Goal: Task Accomplishment & Management: Use online tool/utility

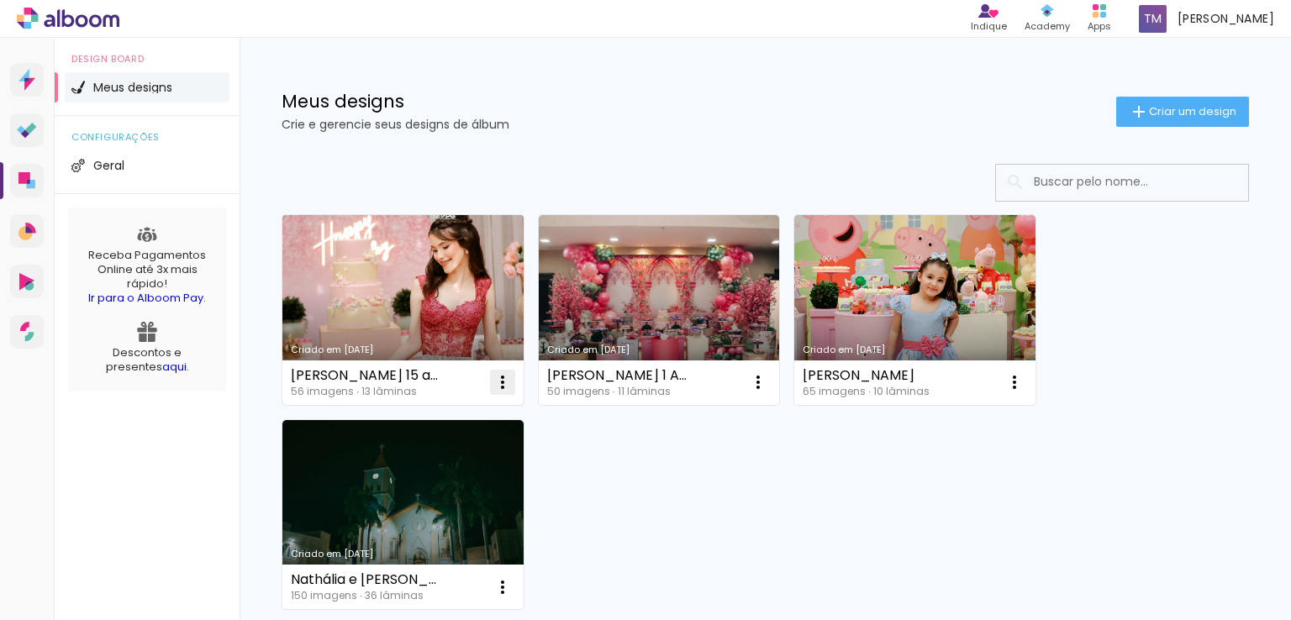
click at [502, 382] on iron-icon at bounding box center [502, 382] width 20 height 20
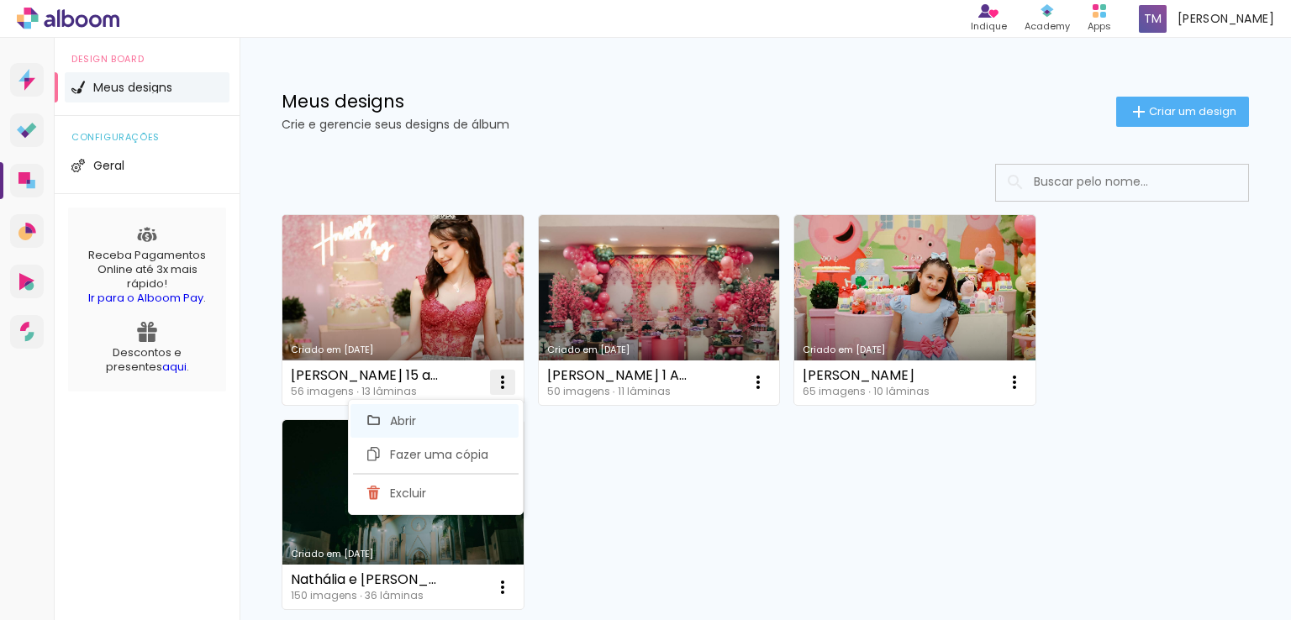
click at [397, 415] on span "Abrir" at bounding box center [403, 421] width 26 height 12
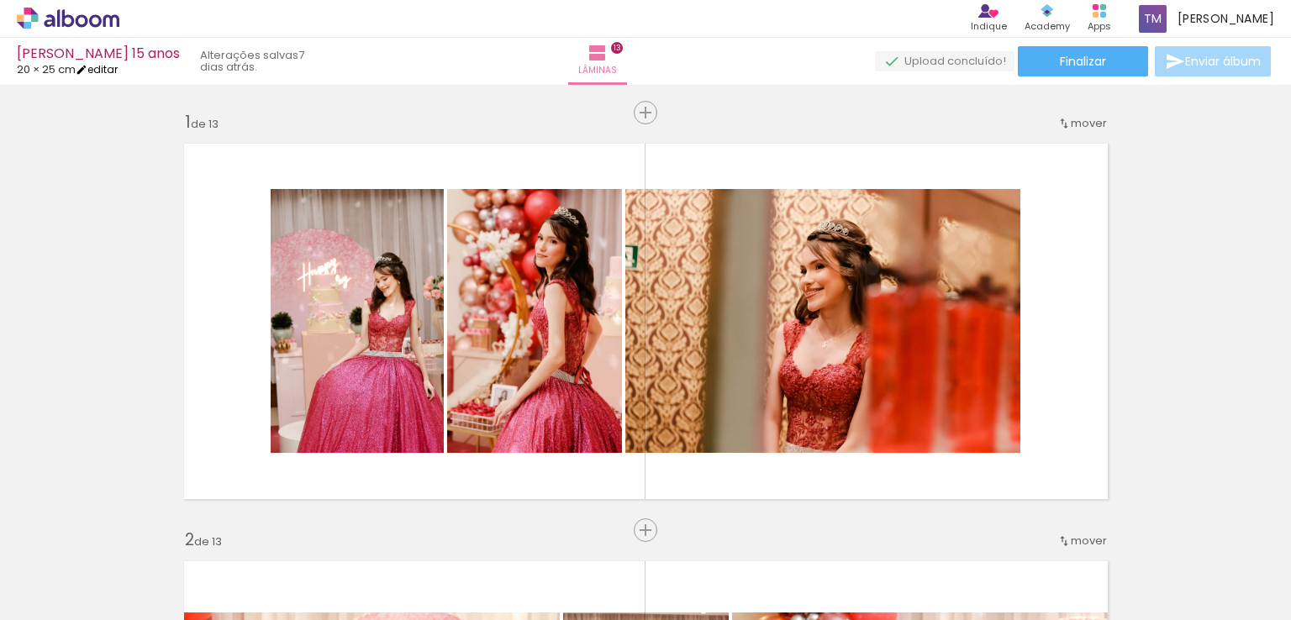
click at [97, 71] on link "editar" at bounding box center [97, 69] width 42 height 14
type input "20,3"
type input "51"
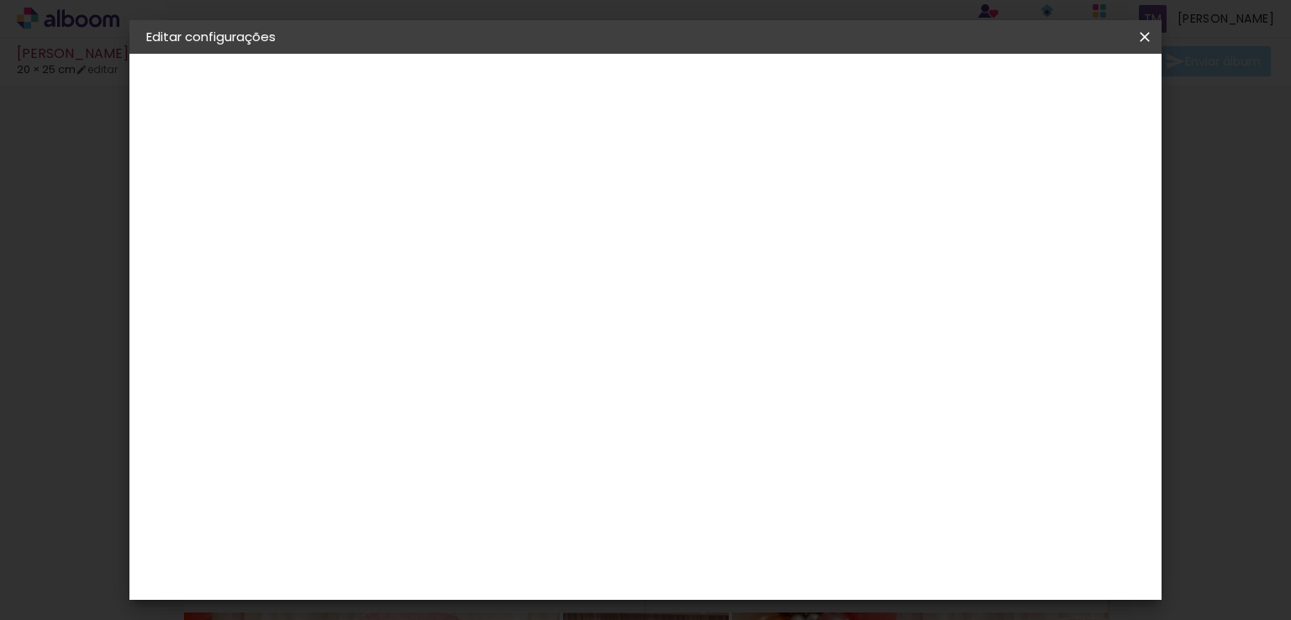
click at [1144, 31] on iron-icon at bounding box center [1144, 37] width 20 height 17
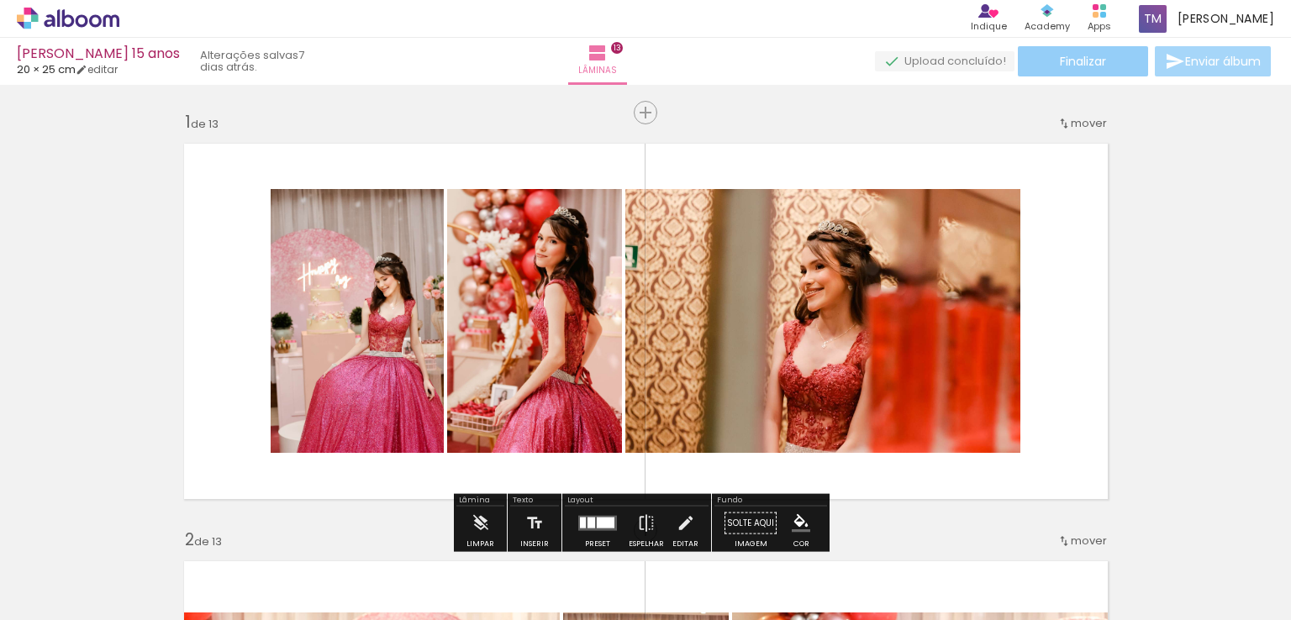
click at [1062, 56] on span "Finalizar" at bounding box center [1083, 61] width 46 height 12
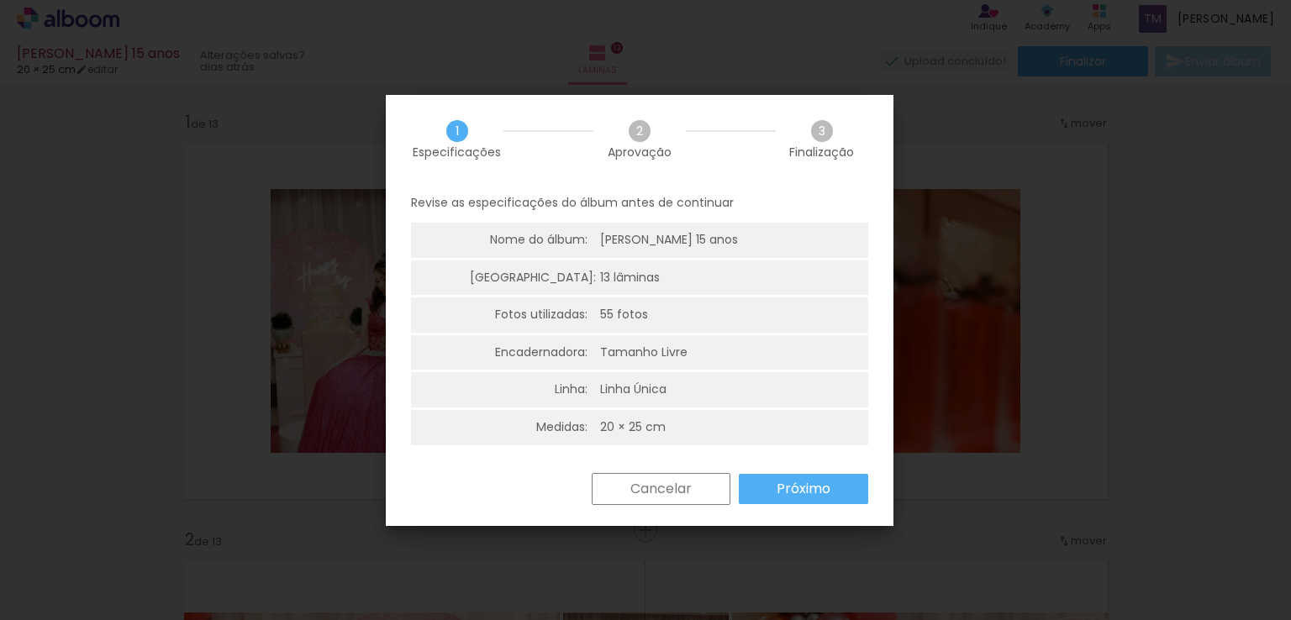
click at [0, 0] on slot "Próximo" at bounding box center [0, 0] width 0 height 0
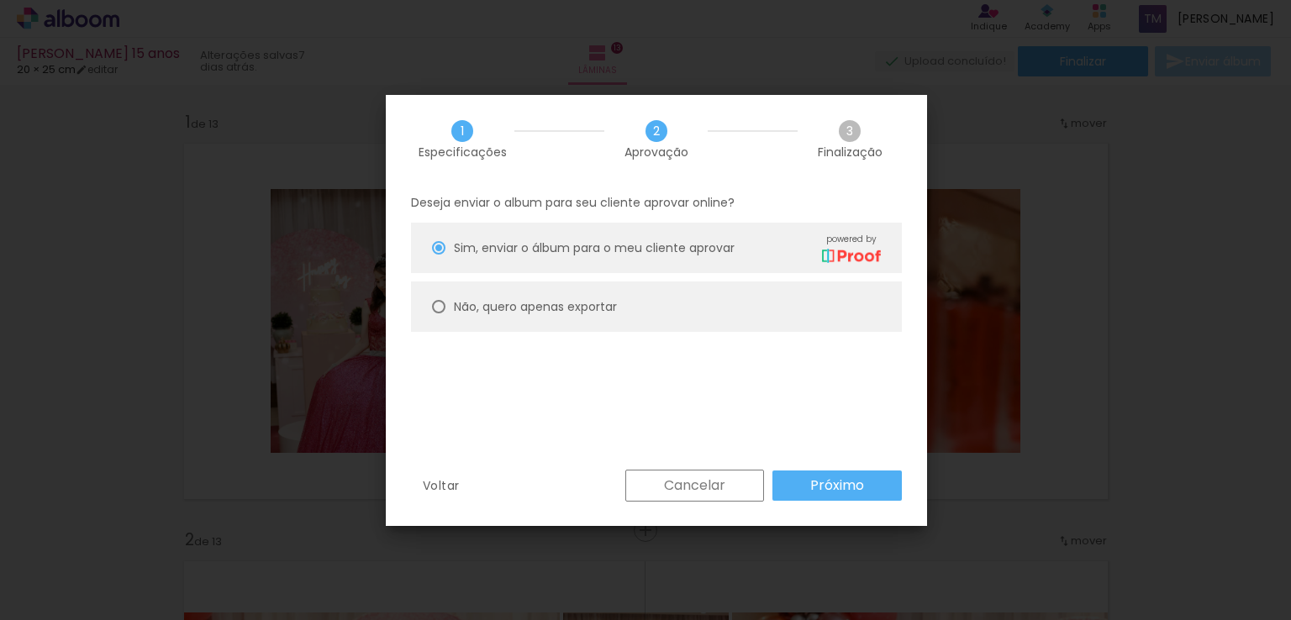
click at [442, 310] on div at bounding box center [438, 306] width 13 height 13
type paper-radio-button "on"
click at [0, 0] on slot "Próximo" at bounding box center [0, 0] width 0 height 0
type input "Alta, 300 DPI"
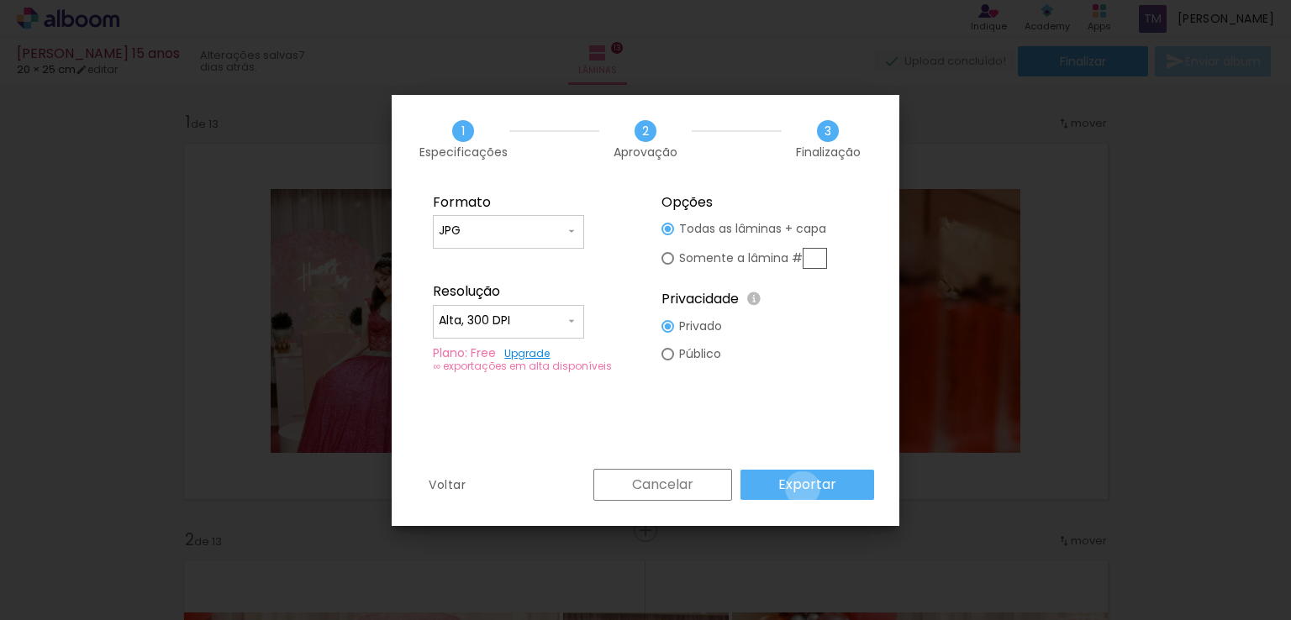
click at [0, 0] on slot "Exportar" at bounding box center [0, 0] width 0 height 0
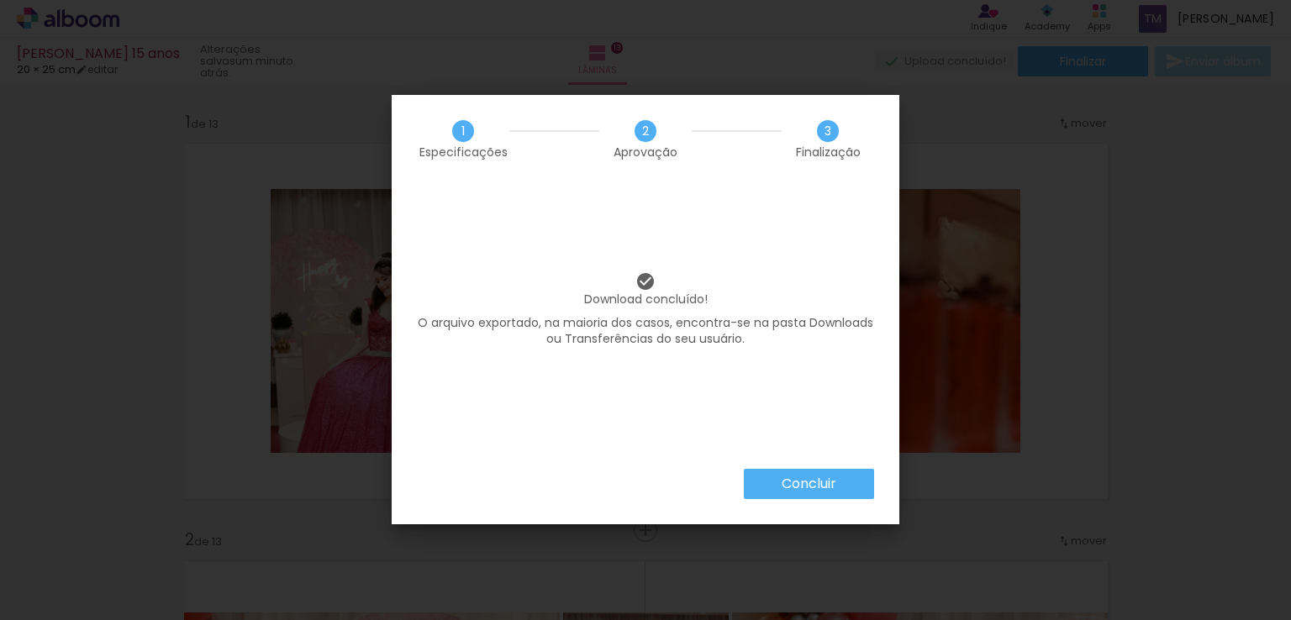
click at [0, 0] on slot "Concluir" at bounding box center [0, 0] width 0 height 0
